Goal: Navigation & Orientation: Find specific page/section

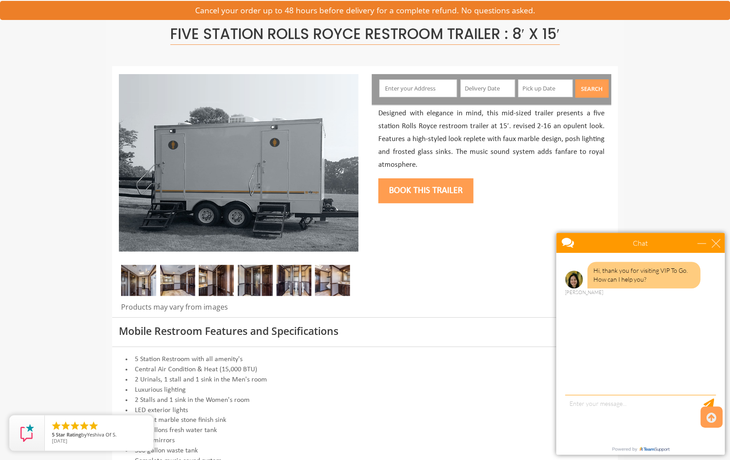
scroll to position [98, 0]
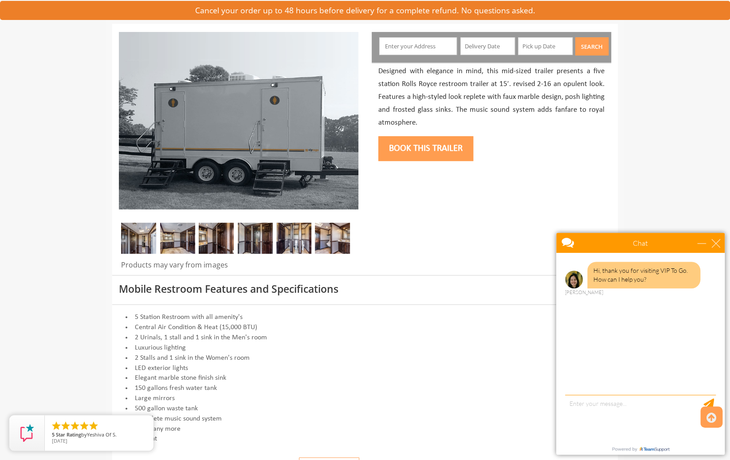
click at [181, 241] on img at bounding box center [177, 238] width 35 height 31
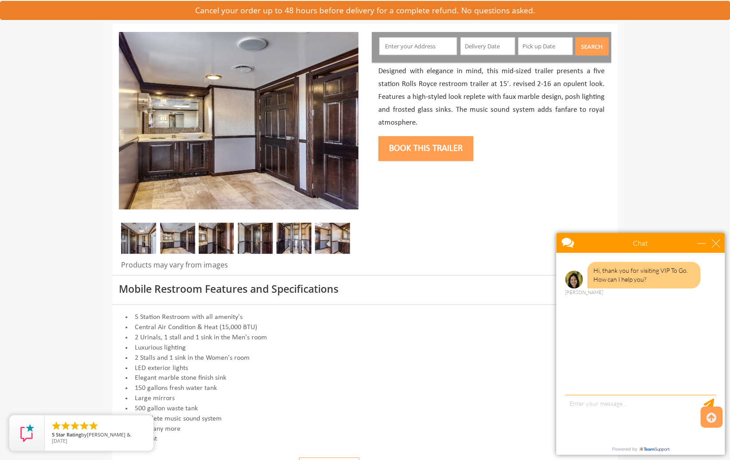
click at [216, 242] on img at bounding box center [216, 238] width 35 height 31
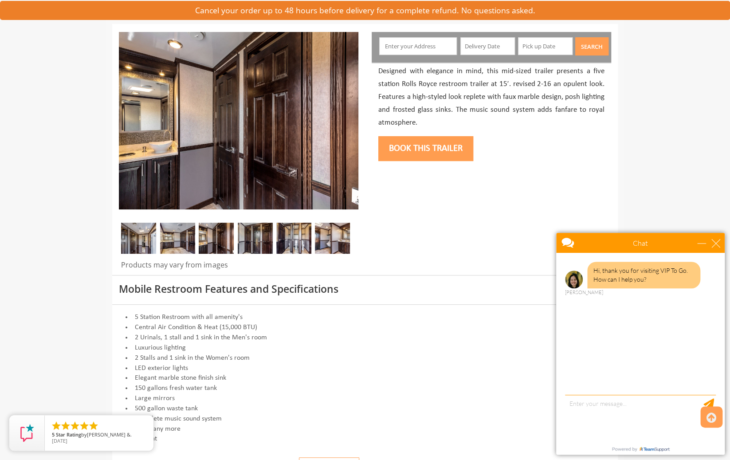
click at [265, 233] on img at bounding box center [255, 238] width 35 height 31
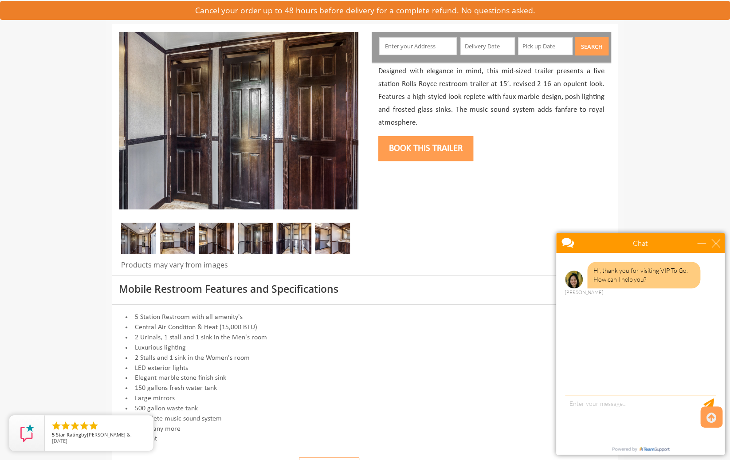
click at [288, 230] on img at bounding box center [293, 238] width 35 height 31
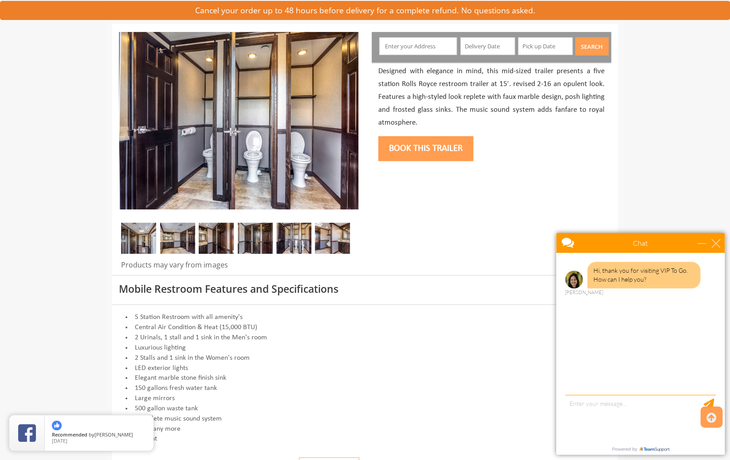
click at [327, 237] on img at bounding box center [332, 238] width 35 height 31
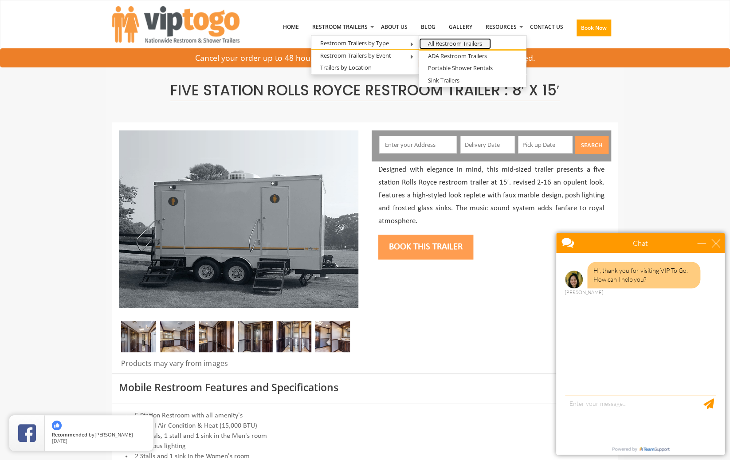
click at [481, 44] on link "All Restroom Trailers" at bounding box center [455, 43] width 72 height 11
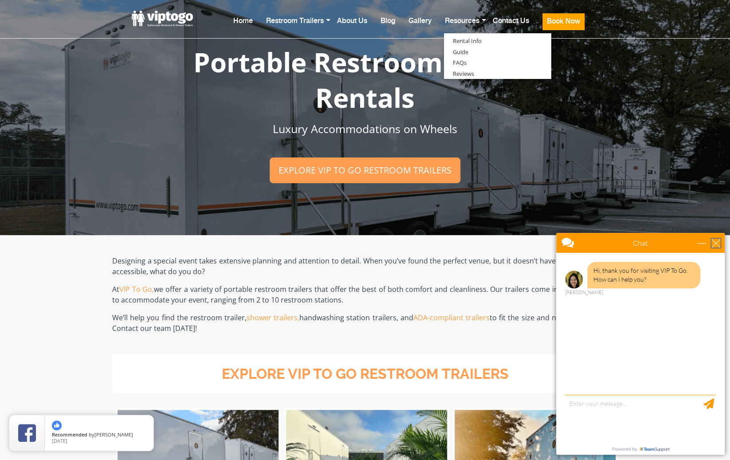
click at [716, 244] on div "close" at bounding box center [715, 243] width 9 height 9
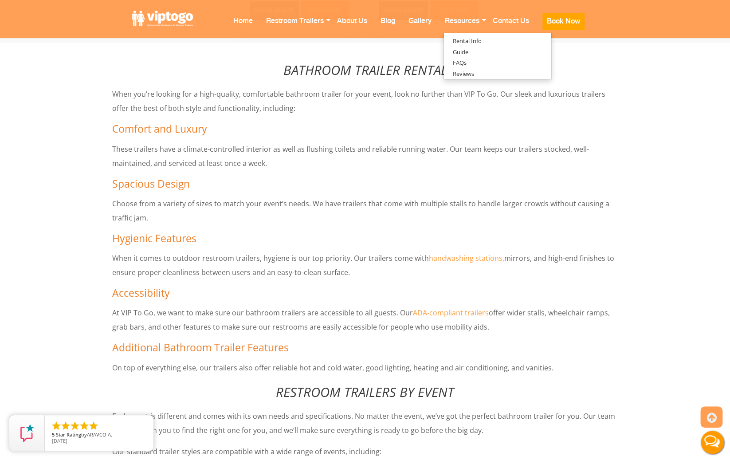
scroll to position [4090, 0]
